Goal: Task Accomplishment & Management: Use online tool/utility

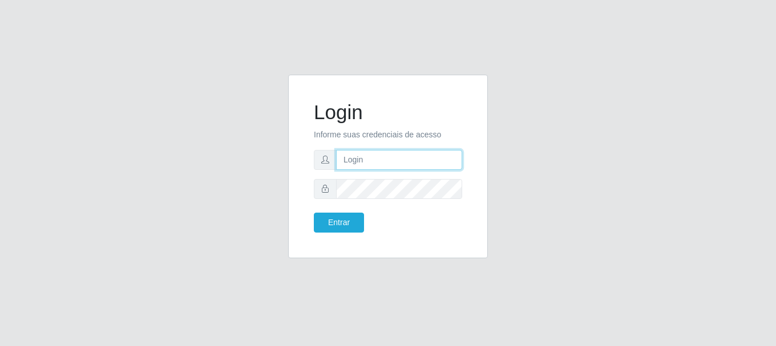
click at [436, 165] on input "text" at bounding box center [399, 160] width 126 height 20
type input "a"
type input "[EMAIL_ADDRESS][DOMAIN_NAME]"
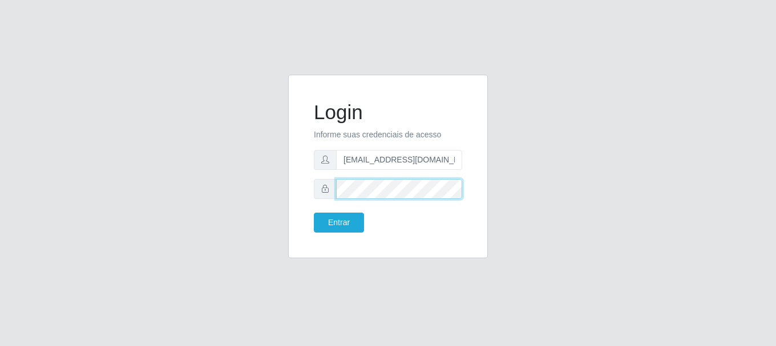
click at [314, 213] on button "Entrar" at bounding box center [339, 223] width 50 height 20
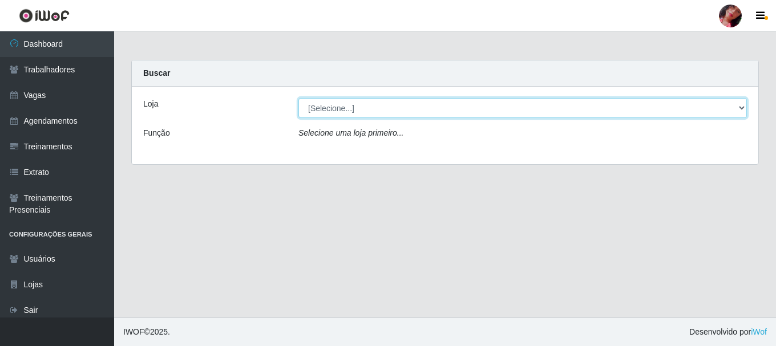
click at [477, 110] on select "[Selecione...] Supermercado [GEOGRAPHIC_DATA]" at bounding box center [522, 108] width 448 height 20
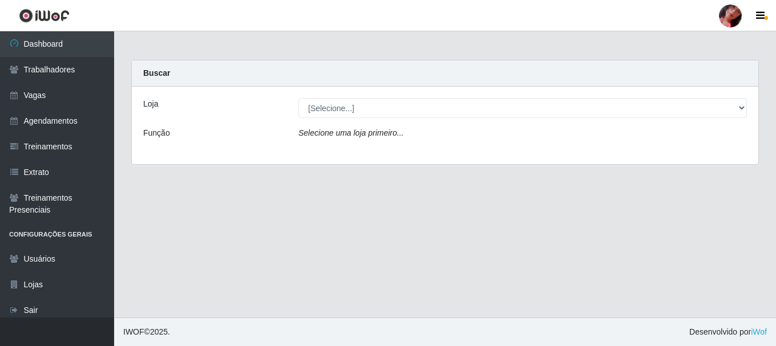
click at [471, 150] on div "Loja [Selecione...] Supermercado São Sebastião - Unidade Camalaú Função Selecio…" at bounding box center [445, 126] width 626 height 78
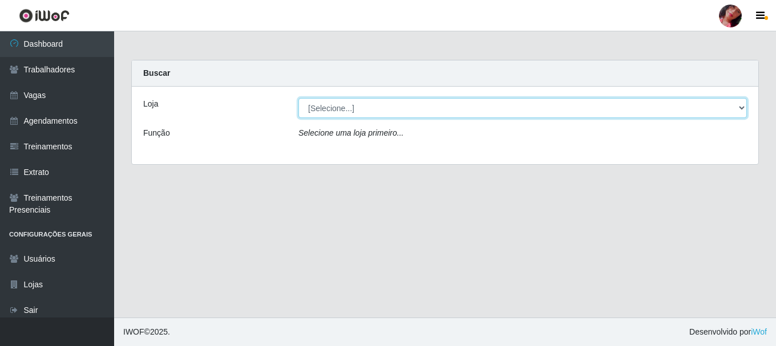
click at [482, 107] on select "[Selecione...] Supermercado [GEOGRAPHIC_DATA]" at bounding box center [522, 108] width 448 height 20
select select "165"
click at [298, 98] on select "[Selecione...] Supermercado [GEOGRAPHIC_DATA]" at bounding box center [522, 108] width 448 height 20
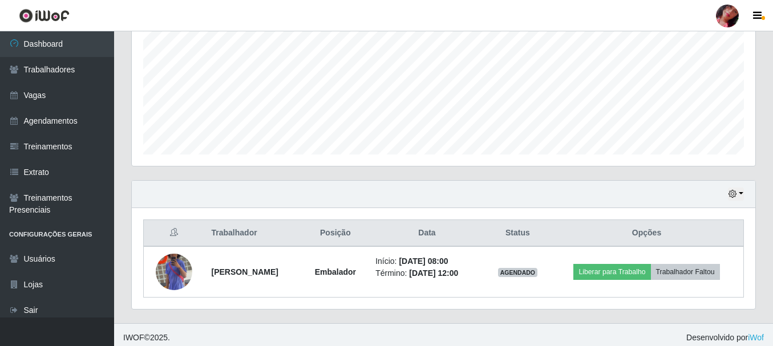
scroll to position [259, 0]
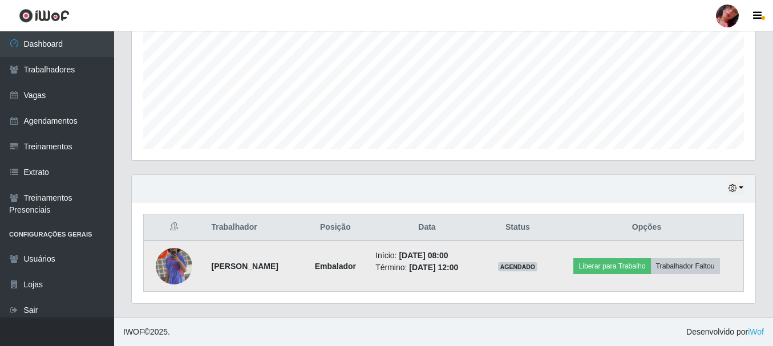
click at [171, 278] on img at bounding box center [174, 266] width 37 height 65
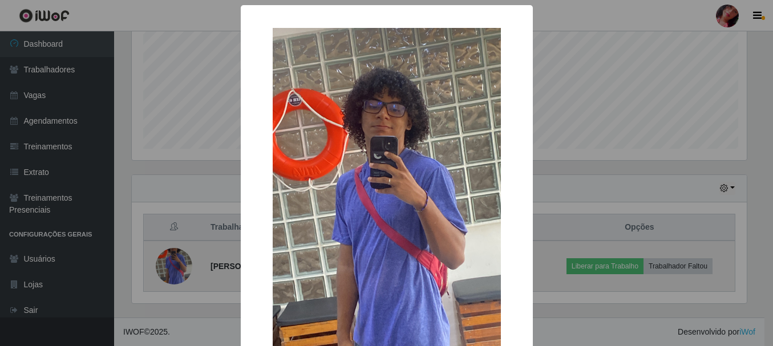
scroll to position [237, 618]
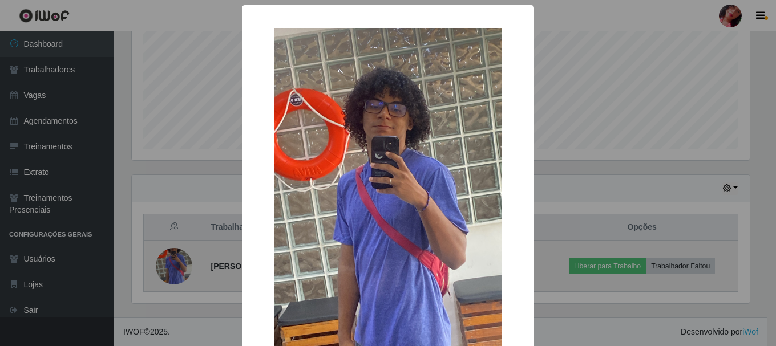
click at [171, 278] on div "× OK Cancel" at bounding box center [388, 173] width 776 height 346
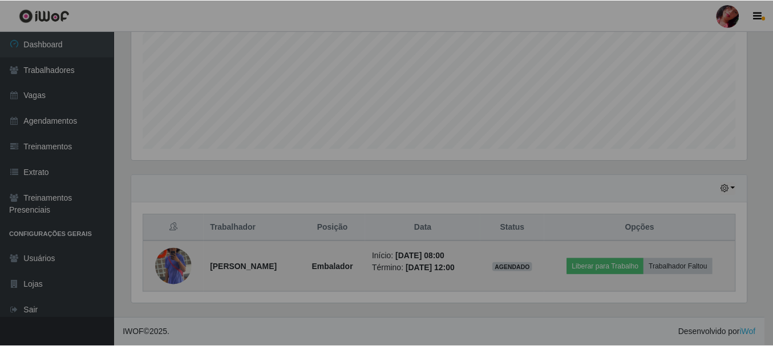
scroll to position [237, 623]
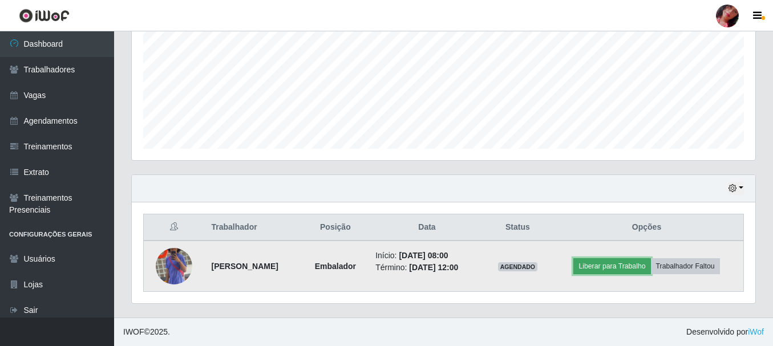
click at [617, 272] on button "Liberar para Trabalho" at bounding box center [611, 266] width 77 height 16
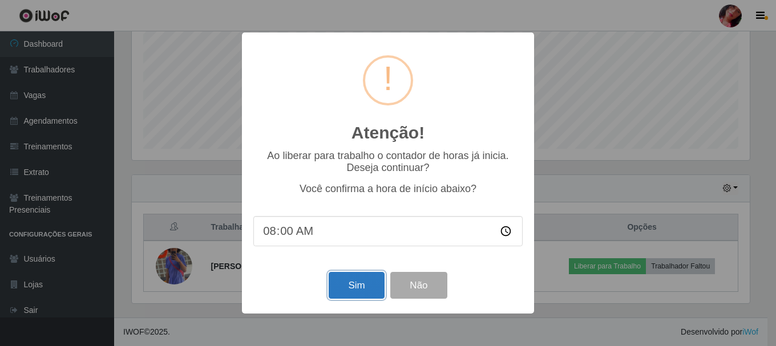
click at [334, 287] on button "Sim" at bounding box center [356, 285] width 55 height 27
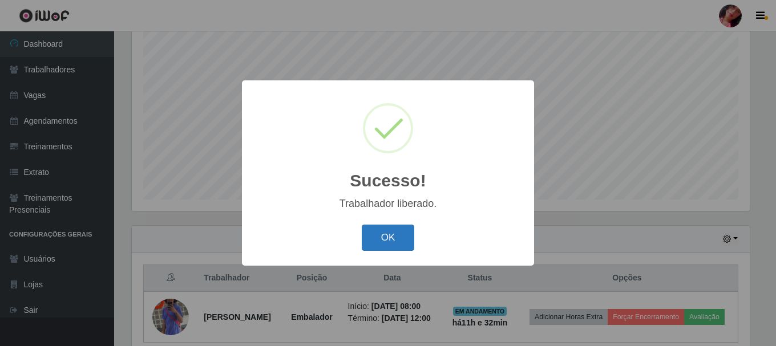
click at [374, 226] on button "OK" at bounding box center [388, 238] width 53 height 27
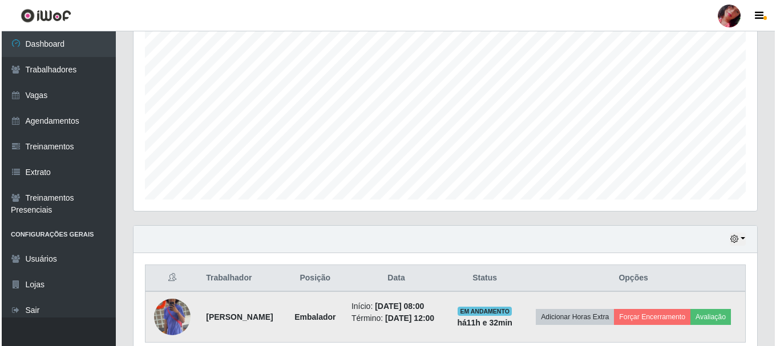
scroll to position [237, 623]
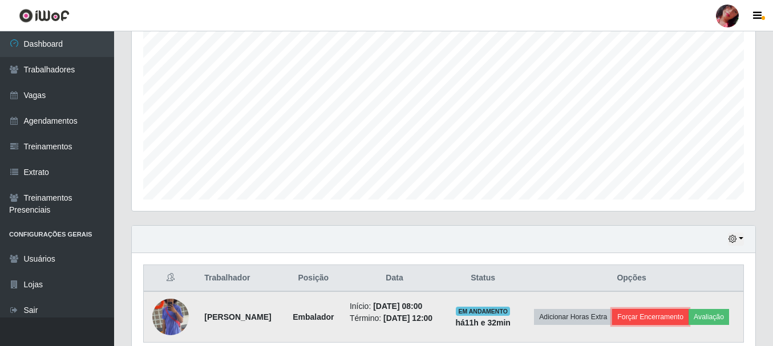
click at [688, 318] on button "Forçar Encerramento" at bounding box center [650, 317] width 76 height 16
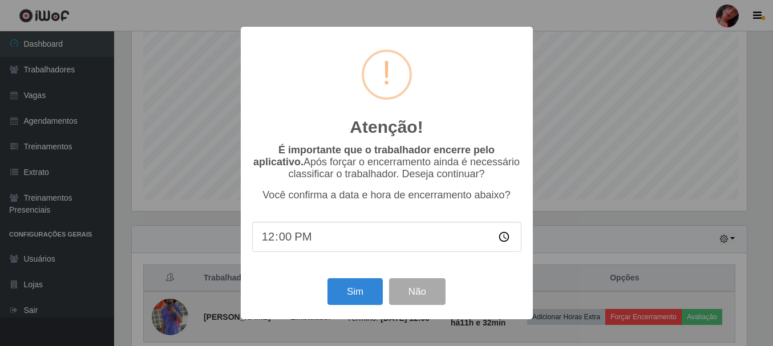
scroll to position [237, 618]
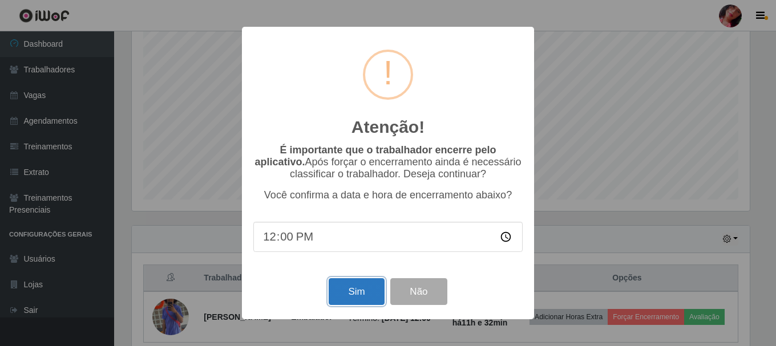
click at [364, 305] on button "Sim" at bounding box center [356, 291] width 55 height 27
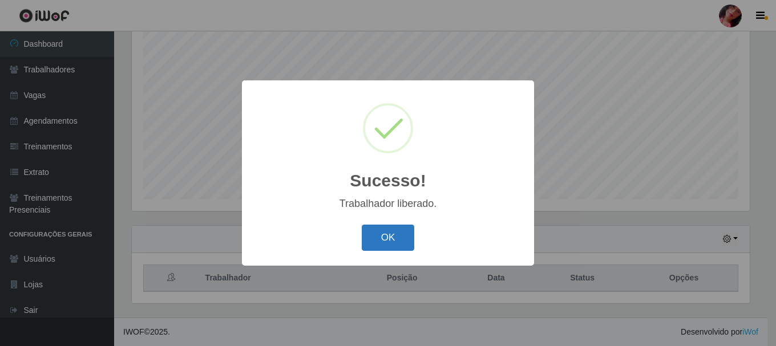
drag, startPoint x: 398, startPoint y: 234, endPoint x: 554, endPoint y: 3, distance: 278.4
click at [399, 234] on button "OK" at bounding box center [388, 238] width 53 height 27
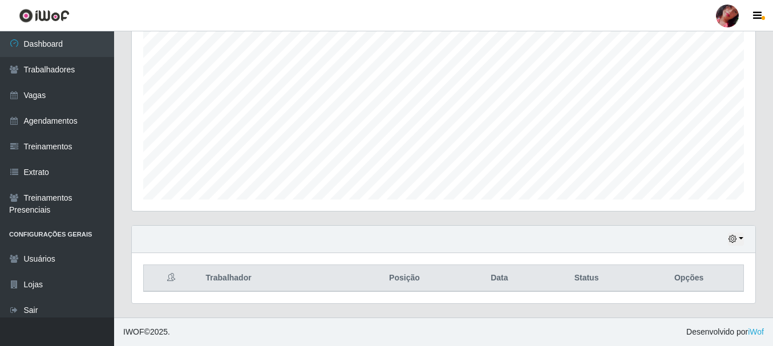
scroll to position [237, 623]
click at [720, 22] on div at bounding box center [727, 16] width 23 height 23
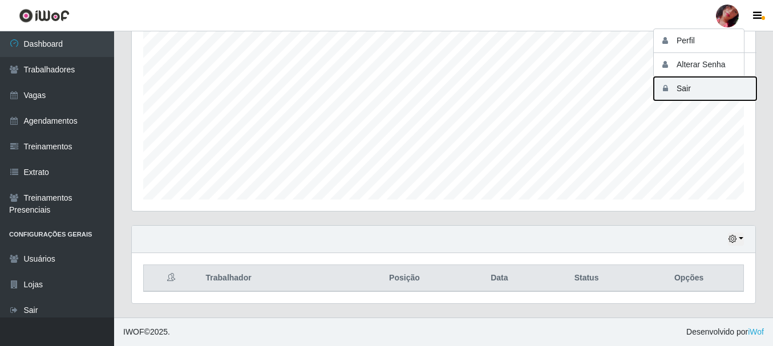
click at [692, 89] on button "Sair" at bounding box center [705, 88] width 103 height 23
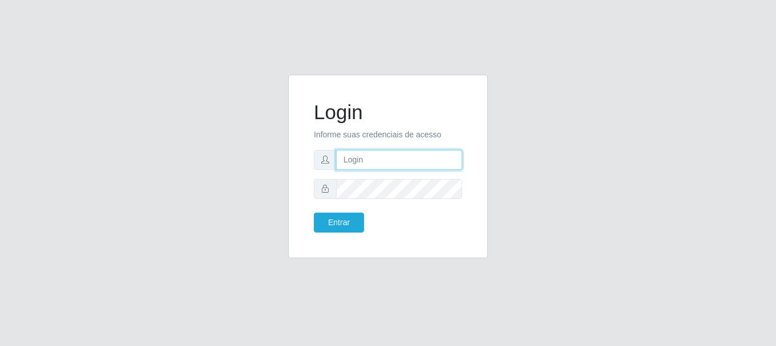
click at [387, 161] on input "text" at bounding box center [399, 160] width 126 height 20
